Goal: Use online tool/utility: Utilize a website feature to perform a specific function

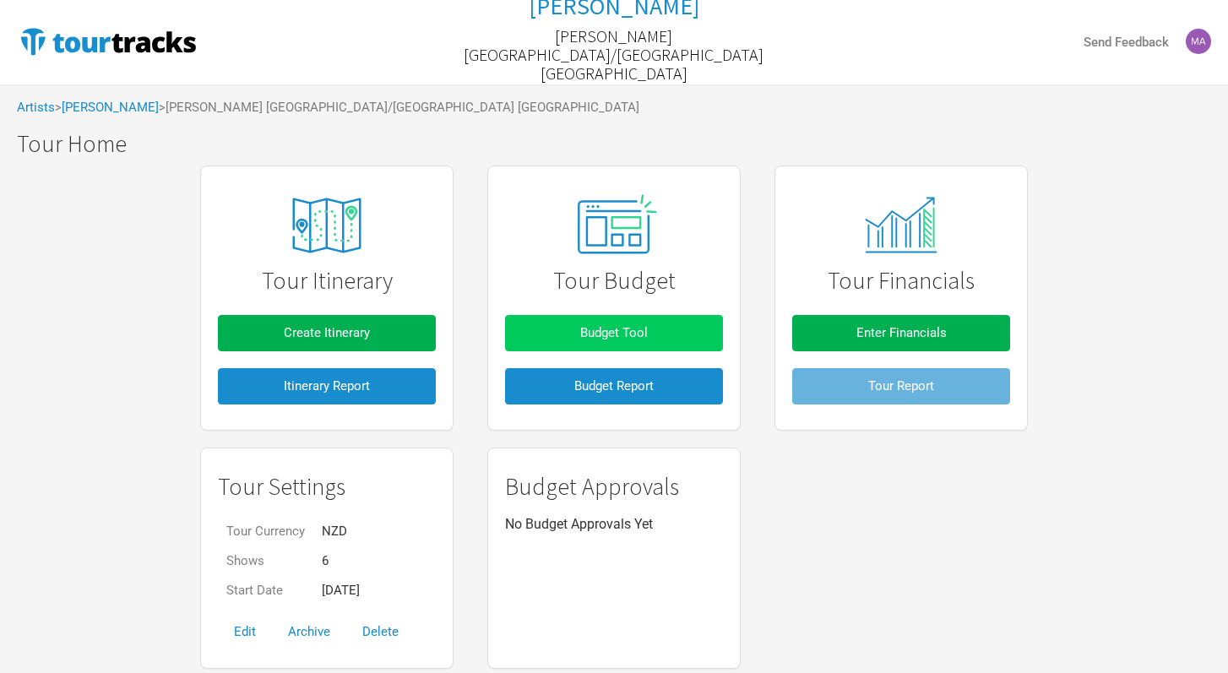
click at [655, 333] on button "Budget Tool" at bounding box center [614, 333] width 218 height 36
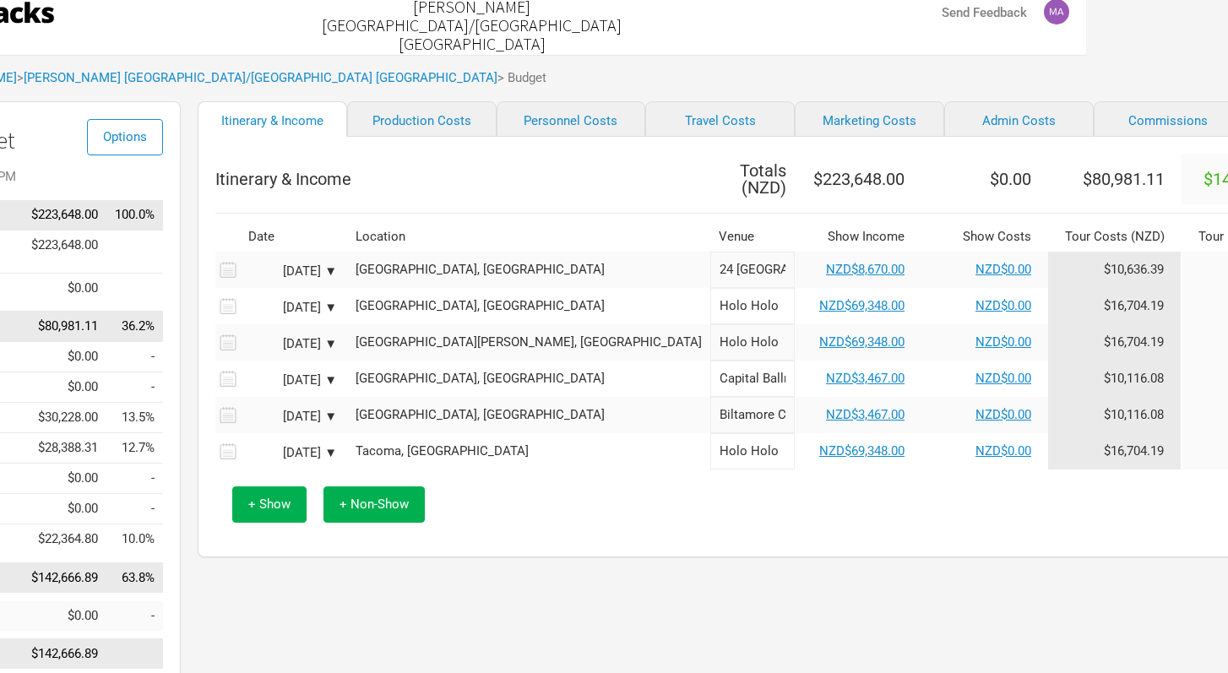
scroll to position [31, 142]
